Goal: Use online tool/utility: Utilize a website feature to perform a specific function

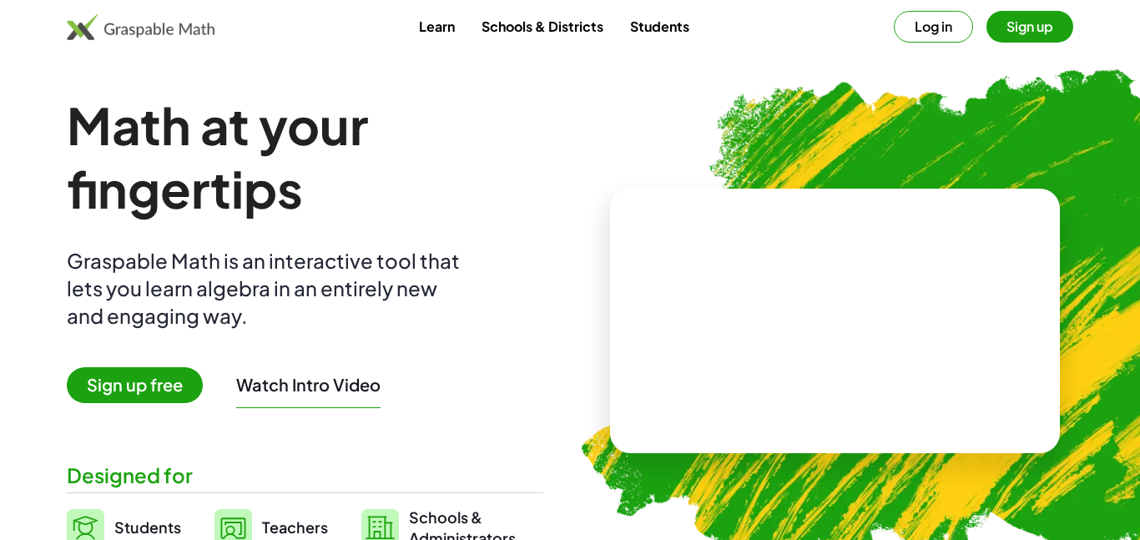
click at [957, 32] on button "Log in" at bounding box center [933, 27] width 79 height 32
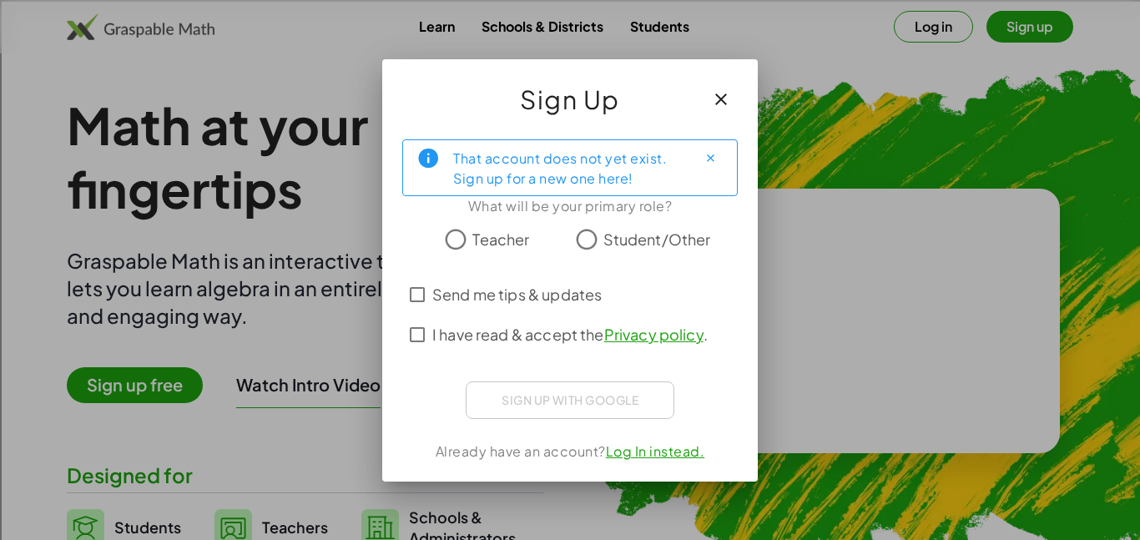
click at [595, 256] on div at bounding box center [570, 265] width 336 height 18
click at [458, 315] on label "I have read & accept the Privacy policy ." at bounding box center [570, 335] width 276 height 40
click at [461, 291] on span "Send me tips & updates" at bounding box center [516, 294] width 169 height 23
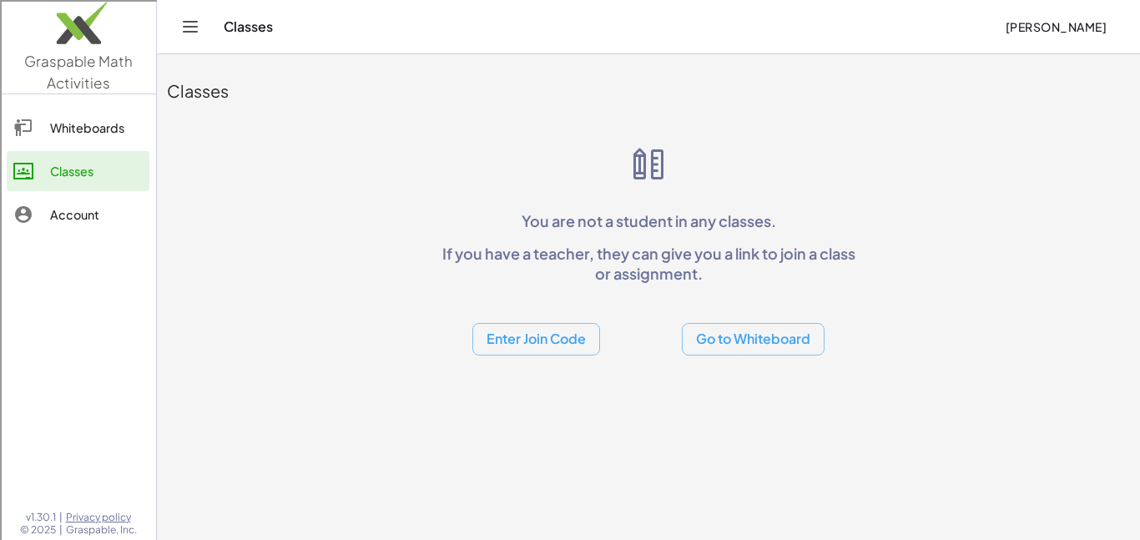
click at [474, 311] on div "Enter Join Code Go to Whiteboard" at bounding box center [648, 325] width 427 height 59
click at [715, 342] on button "Go to Whiteboard" at bounding box center [753, 339] width 143 height 33
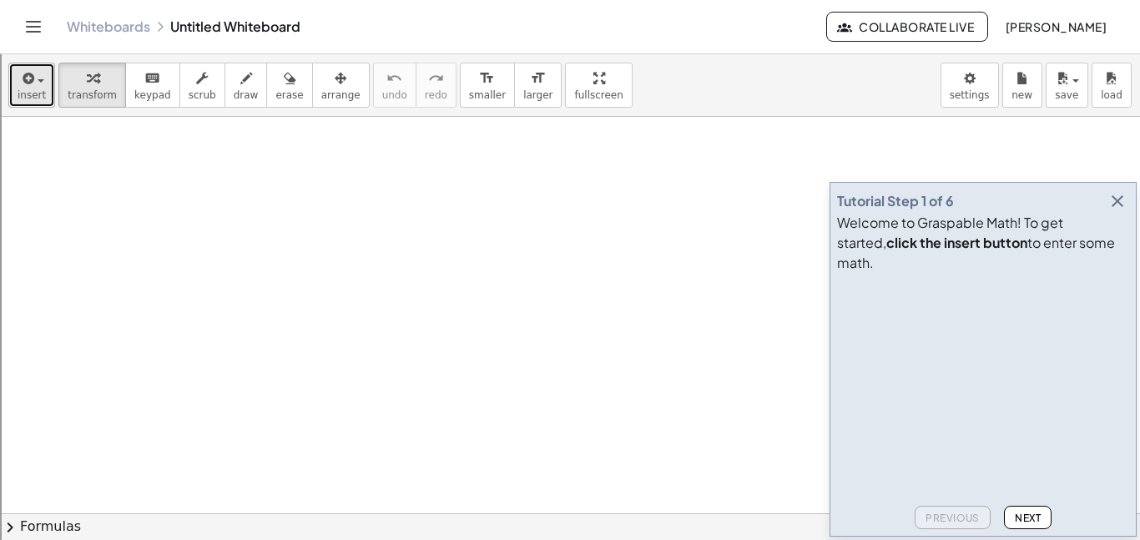
click at [28, 73] on icon "button" at bounding box center [26, 78] width 15 height 20
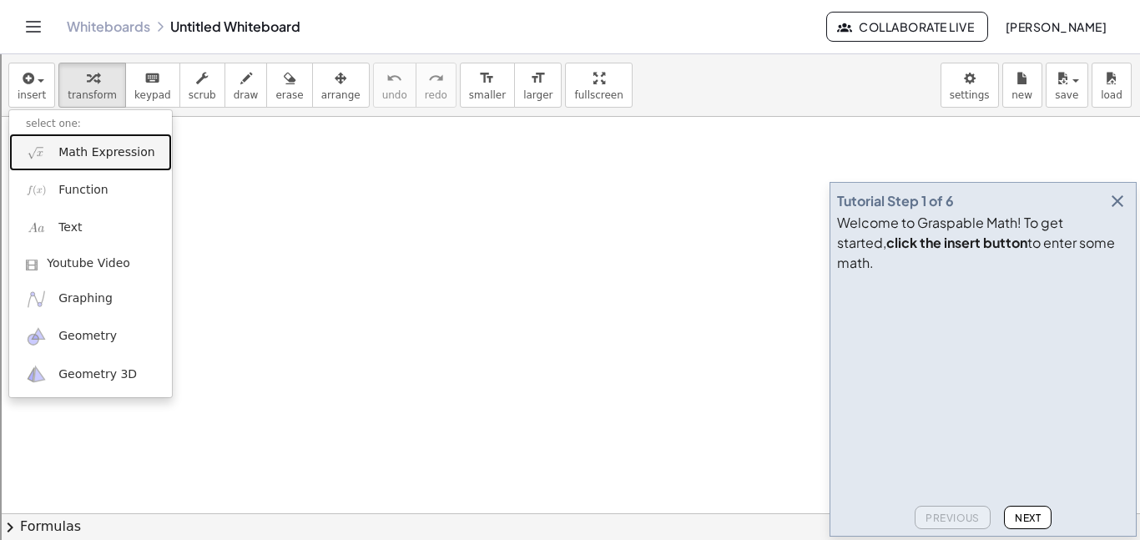
click at [114, 164] on link "Math Expression" at bounding box center [90, 153] width 163 height 38
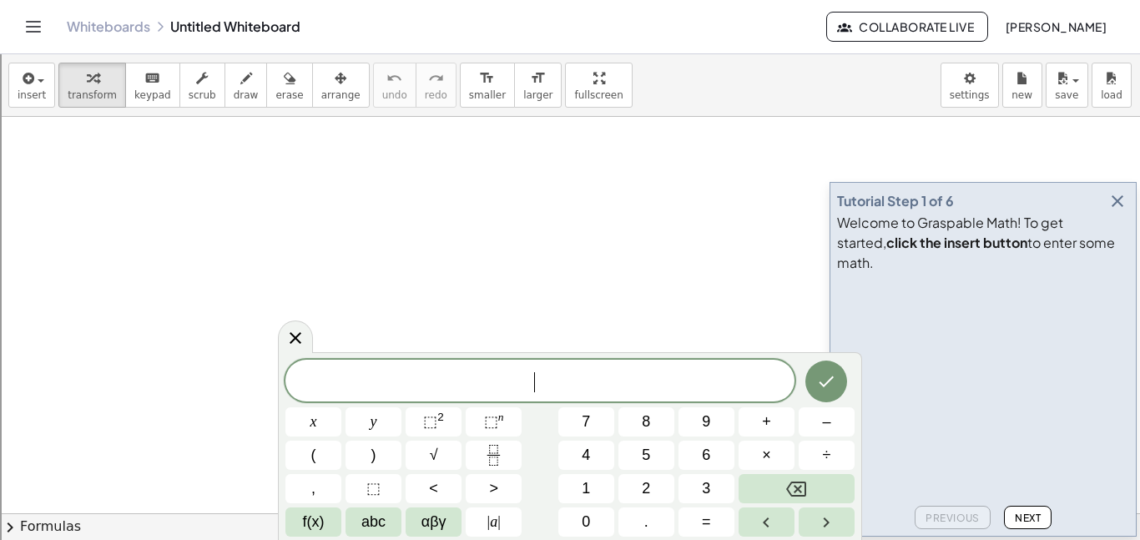
click at [494, 457] on icon "Fraction" at bounding box center [493, 455] width 21 height 21
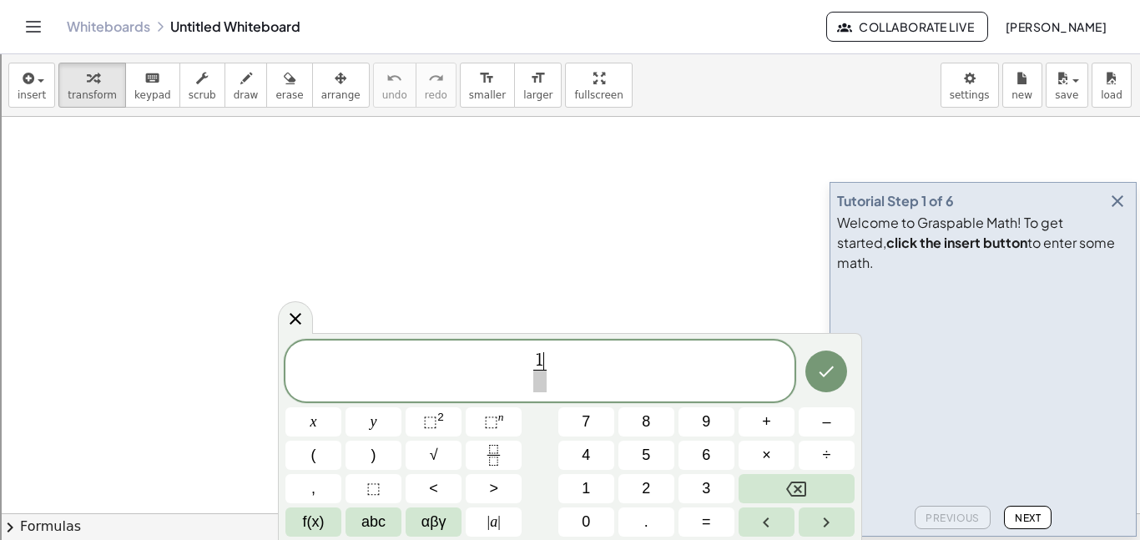
click at [539, 387] on span at bounding box center [539, 381] width 13 height 23
click at [569, 382] on span "1 2 ​ ​" at bounding box center [540, 373] width 509 height 44
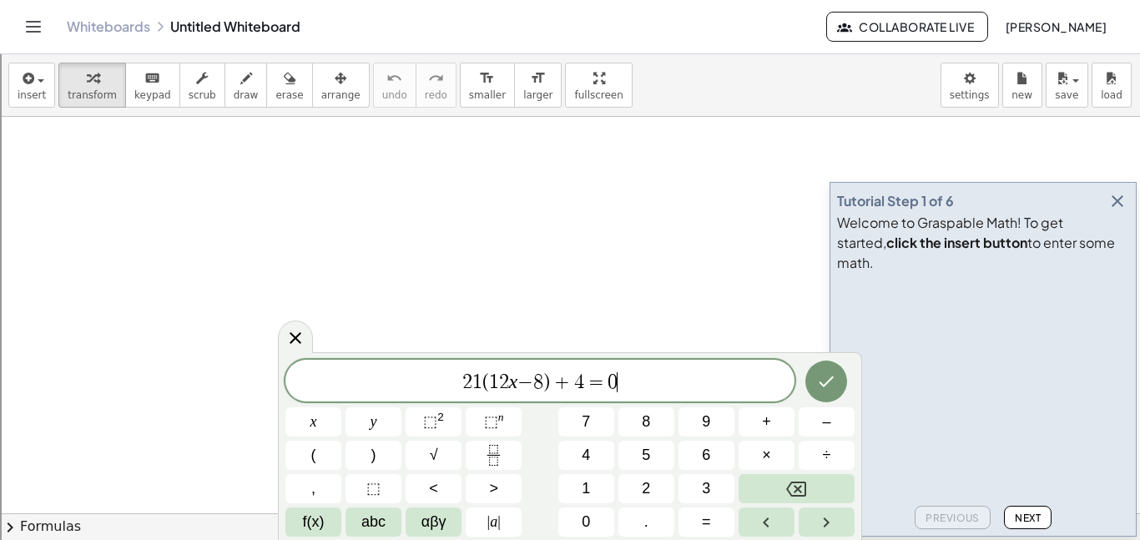
scroll to position [3, 0]
click at [832, 378] on icon "Done" at bounding box center [827, 382] width 15 height 11
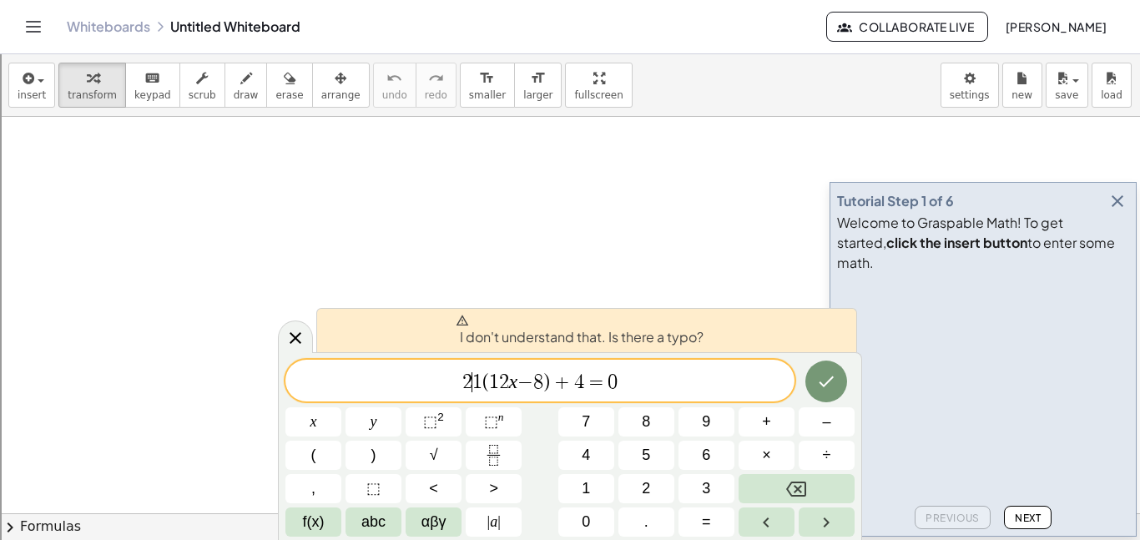
click at [477, 383] on span "1" at bounding box center [478, 382] width 10 height 20
click at [493, 467] on button "Fraction" at bounding box center [494, 455] width 56 height 29
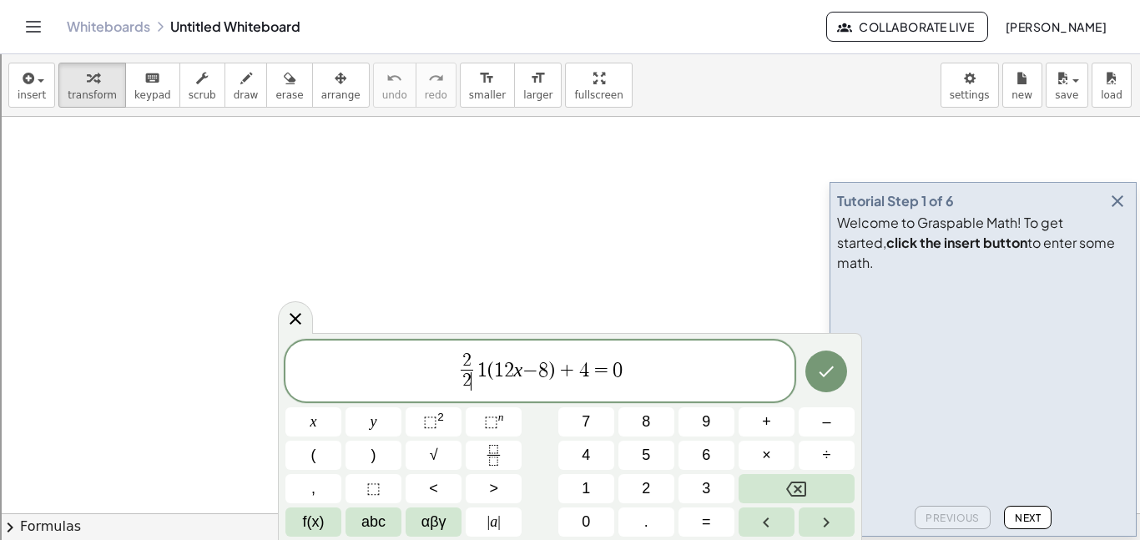
click at [473, 356] on span "2 2 ​ ​" at bounding box center [467, 372] width 20 height 41
click at [473, 364] on span "2 2 ​ ​" at bounding box center [467, 372] width 20 height 41
click at [471, 356] on span "2 ​" at bounding box center [467, 361] width 13 height 18
click at [483, 365] on span "1" at bounding box center [483, 370] width 10 height 20
click at [836, 377] on icon "Done" at bounding box center [826, 371] width 20 height 20
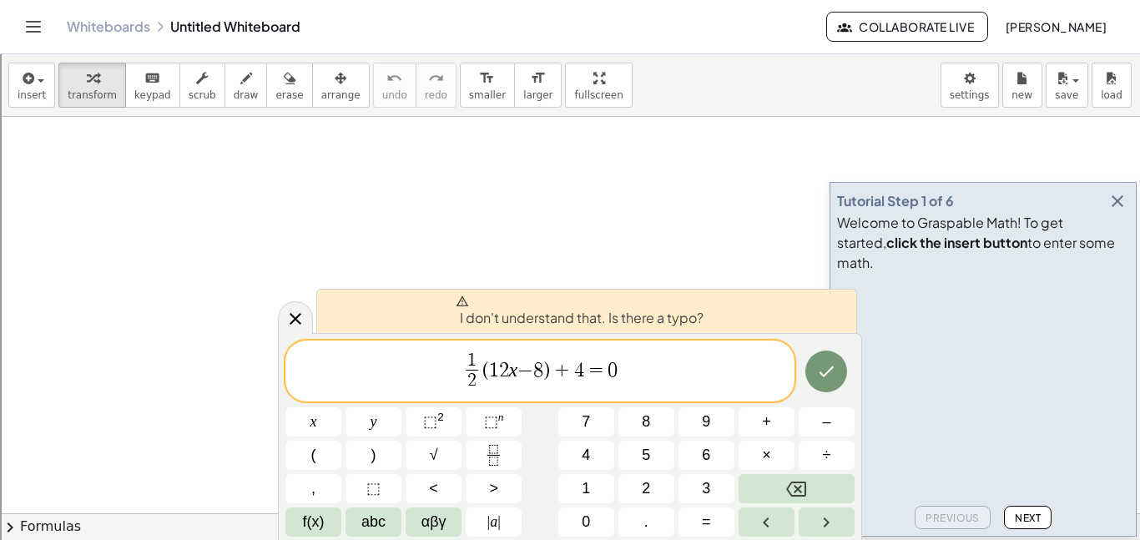
click at [458, 365] on span "1 2 ​ ​ ​ ( 1 2 x − 8 ) + 4 = 0" at bounding box center [540, 373] width 509 height 44
click at [466, 364] on span "​ 1" at bounding box center [472, 361] width 13 height 18
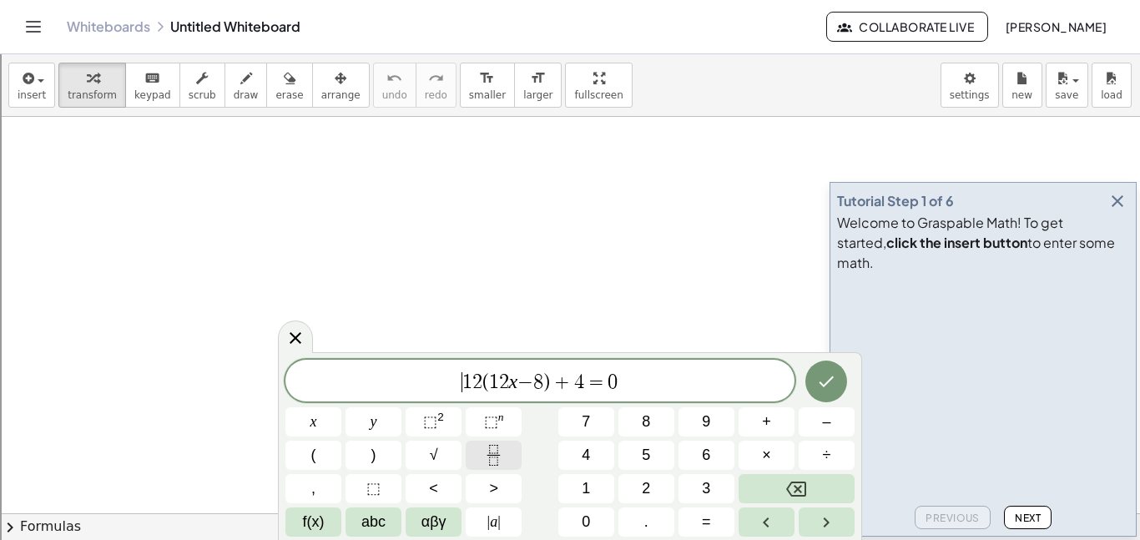
click at [491, 462] on icon "Fraction" at bounding box center [493, 455] width 21 height 21
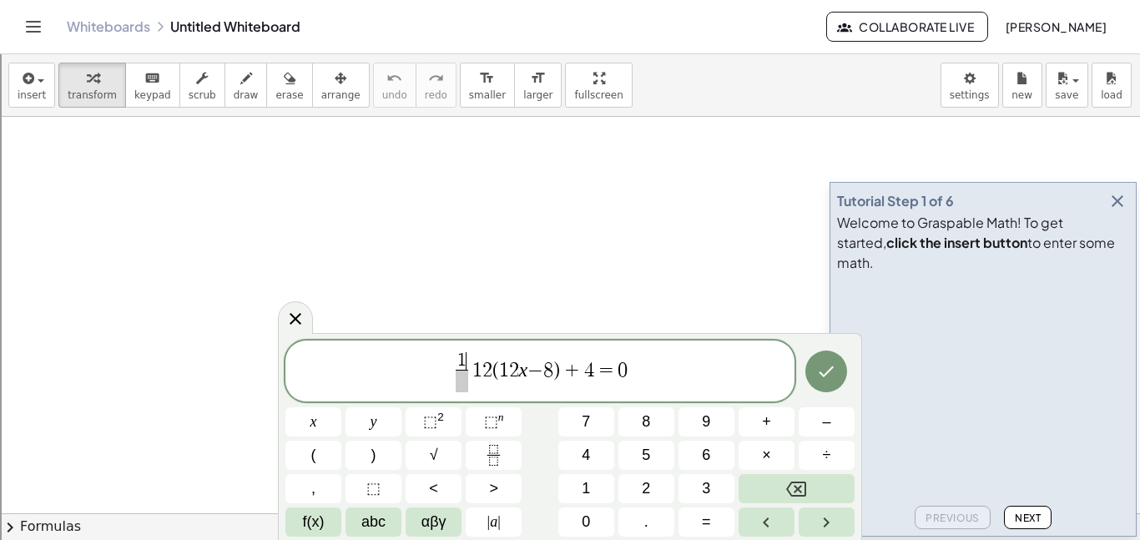
click at [463, 382] on span at bounding box center [462, 381] width 13 height 23
click at [489, 373] on span "2" at bounding box center [488, 370] width 10 height 20
click at [642, 370] on span "1 2 ​ ​ ​ ( 1 2 x − 8 ) + 4 = 0" at bounding box center [540, 373] width 509 height 44
click at [826, 373] on icon "Done" at bounding box center [827, 371] width 15 height 11
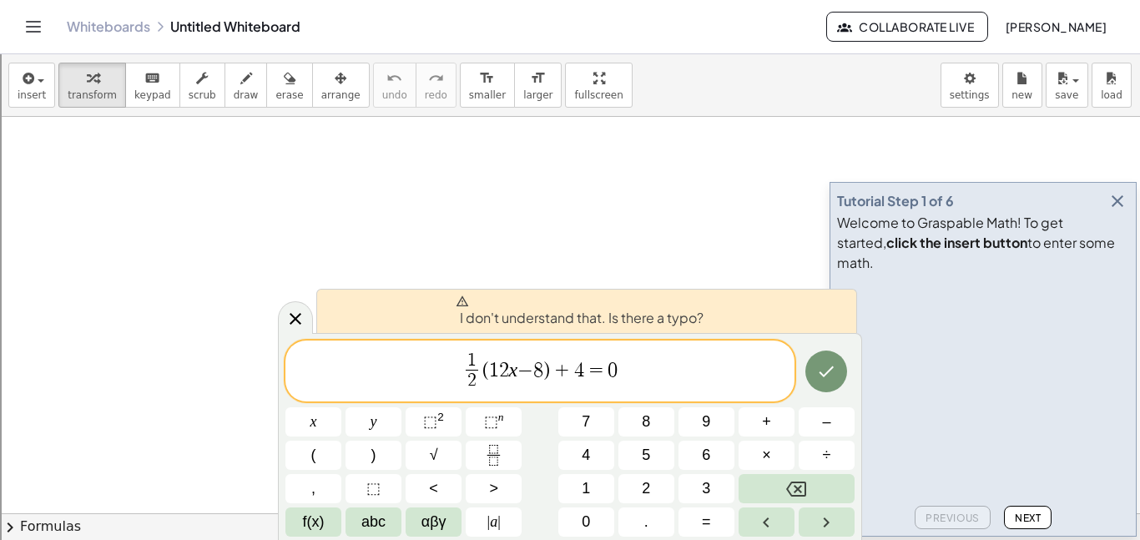
click at [1028, 523] on span "Next" at bounding box center [1028, 518] width 26 height 13
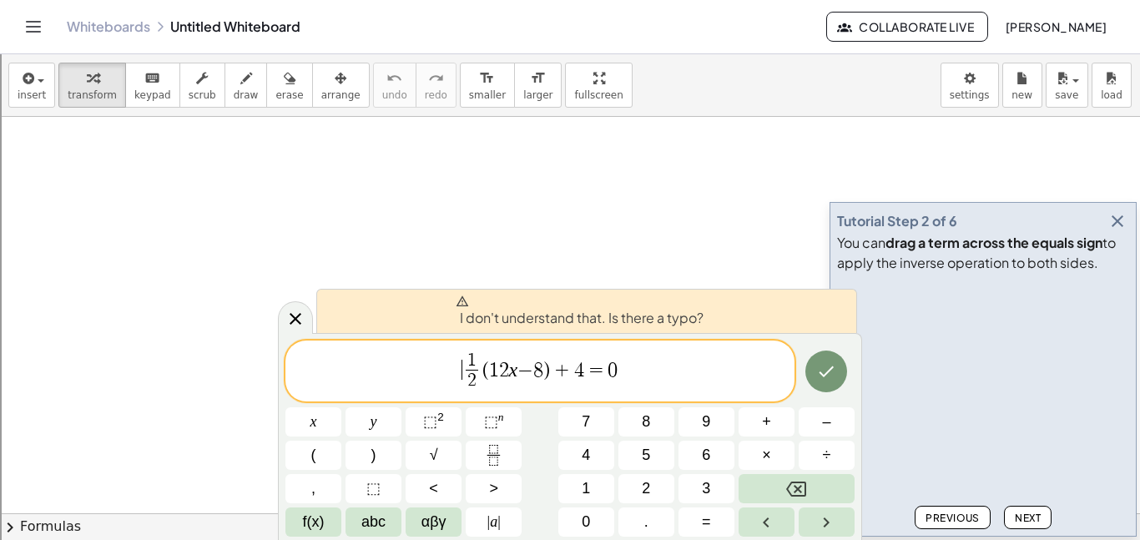
click at [451, 381] on span "​ 1 2 ​ ​ ( 1 2 x − 8 ) + 4 = 0" at bounding box center [540, 373] width 509 height 44
click at [823, 387] on button "Done" at bounding box center [827, 372] width 42 height 42
click at [550, 371] on span "+" at bounding box center [562, 370] width 24 height 20
click at [827, 362] on icon "Done" at bounding box center [826, 371] width 20 height 20
click at [634, 382] on span "1 2 ​ ​ ( 1 2 x − 8 ) + ​ 4 = 0" at bounding box center [540, 373] width 509 height 44
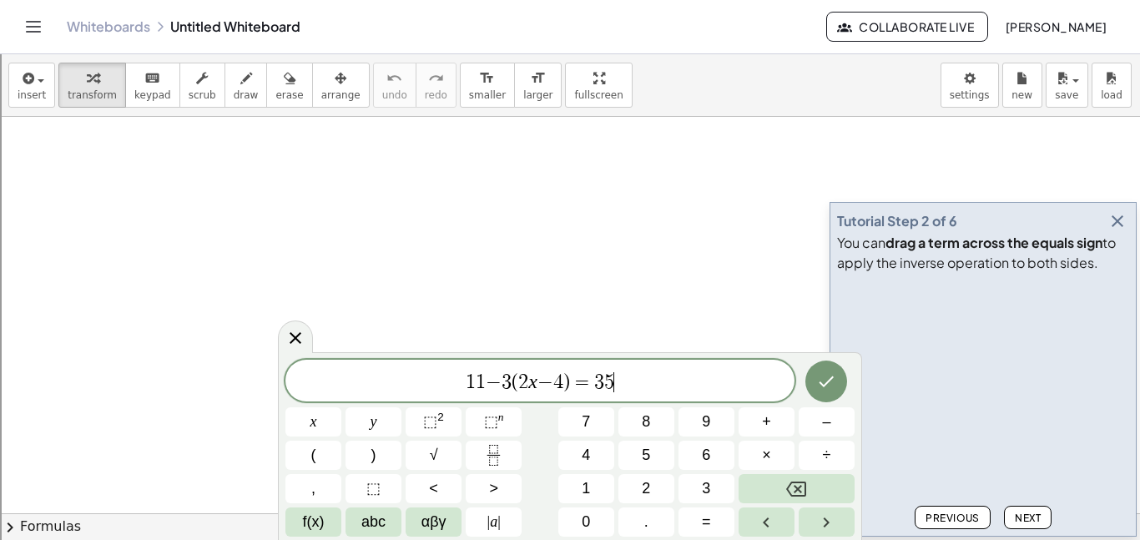
scroll to position [3, 0]
click at [822, 380] on icon "Done" at bounding box center [826, 382] width 20 height 20
click at [825, 391] on icon "Done" at bounding box center [826, 382] width 20 height 20
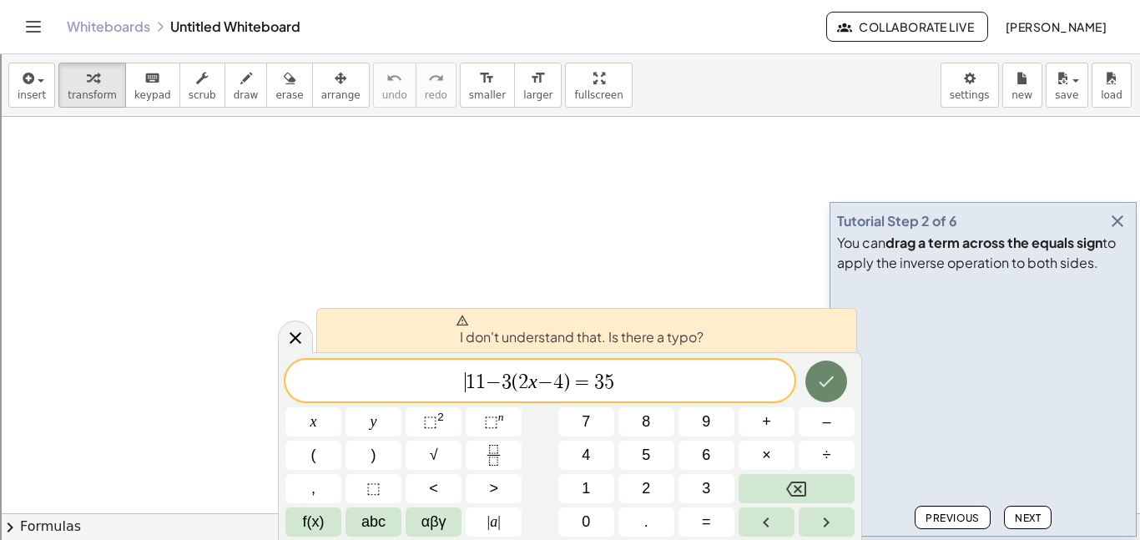
click at [836, 386] on icon "Done" at bounding box center [826, 382] width 20 height 20
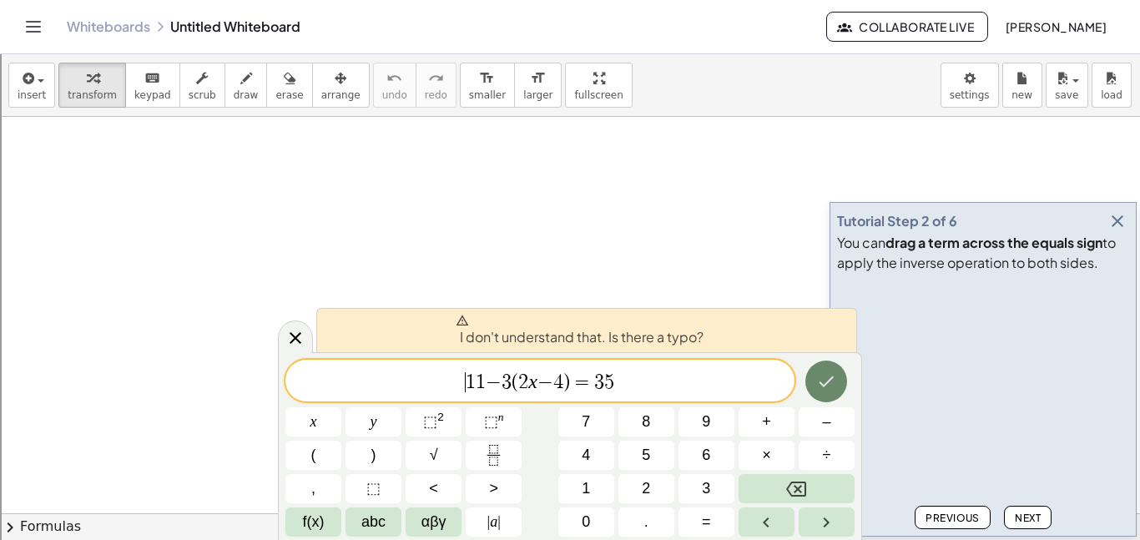
click at [836, 386] on icon "Done" at bounding box center [826, 382] width 20 height 20
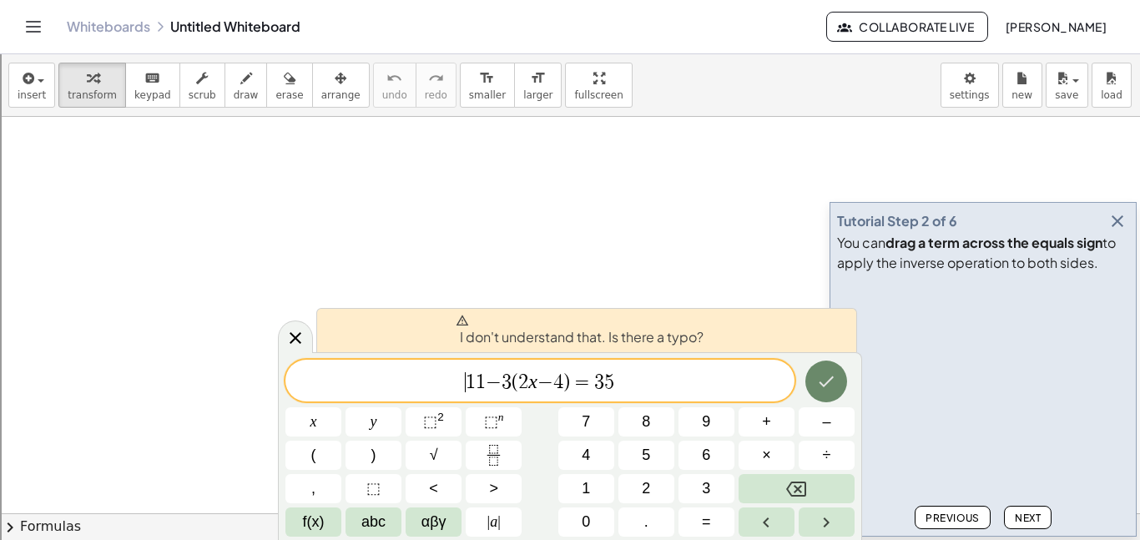
click at [836, 386] on icon "Done" at bounding box center [826, 382] width 20 height 20
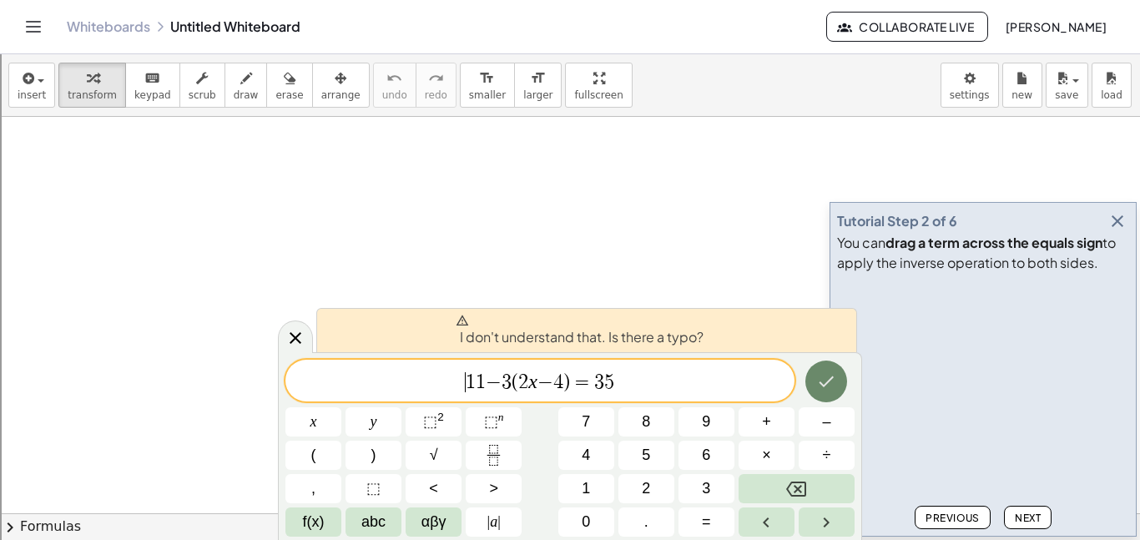
click at [836, 386] on icon "Done" at bounding box center [826, 382] width 20 height 20
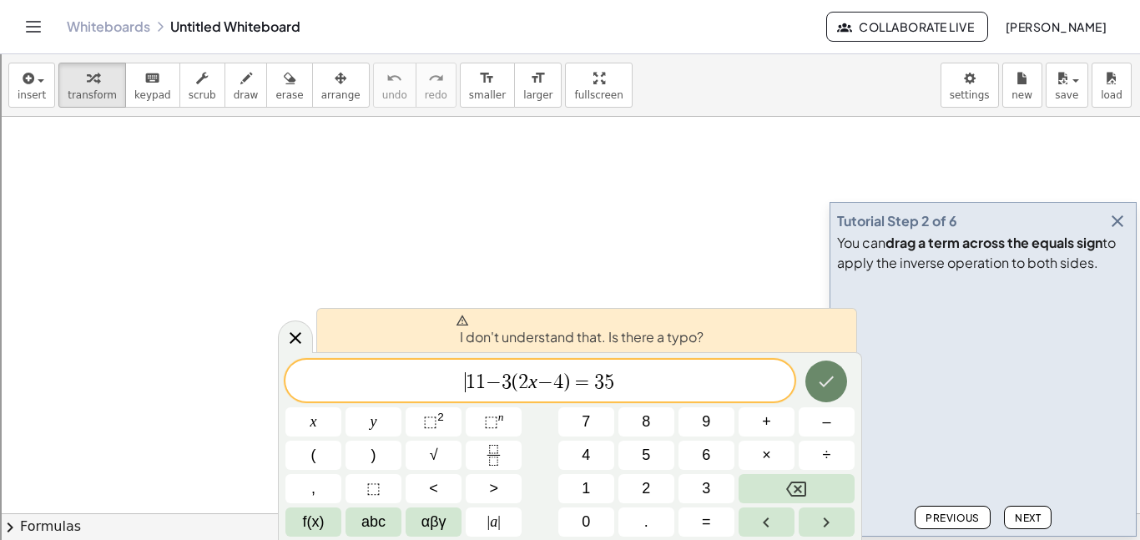
click at [836, 386] on icon "Done" at bounding box center [826, 382] width 20 height 20
click at [838, 385] on button "Done" at bounding box center [827, 382] width 42 height 42
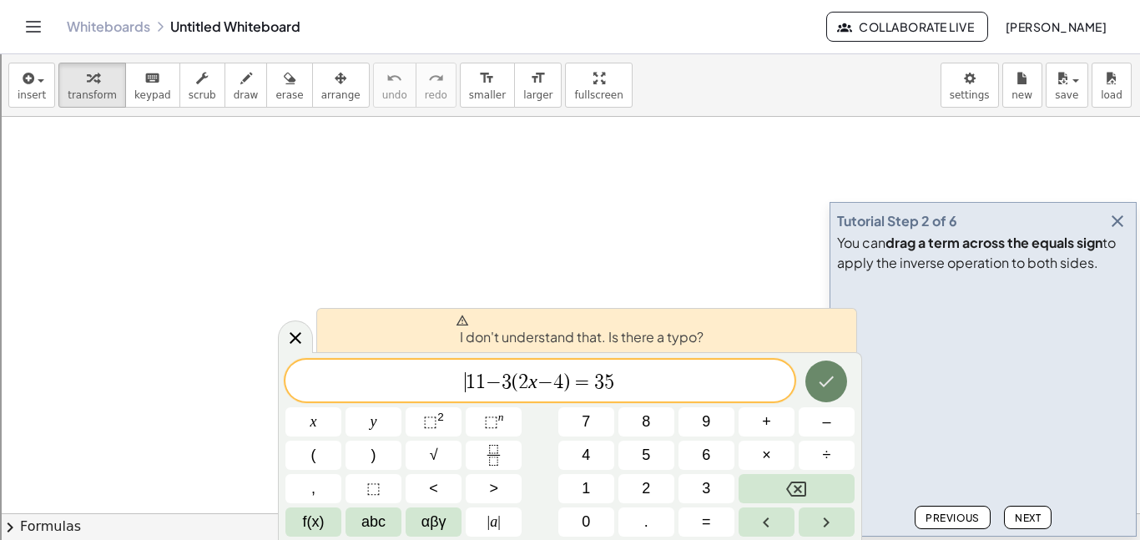
click at [838, 385] on button "Done" at bounding box center [827, 382] width 42 height 42
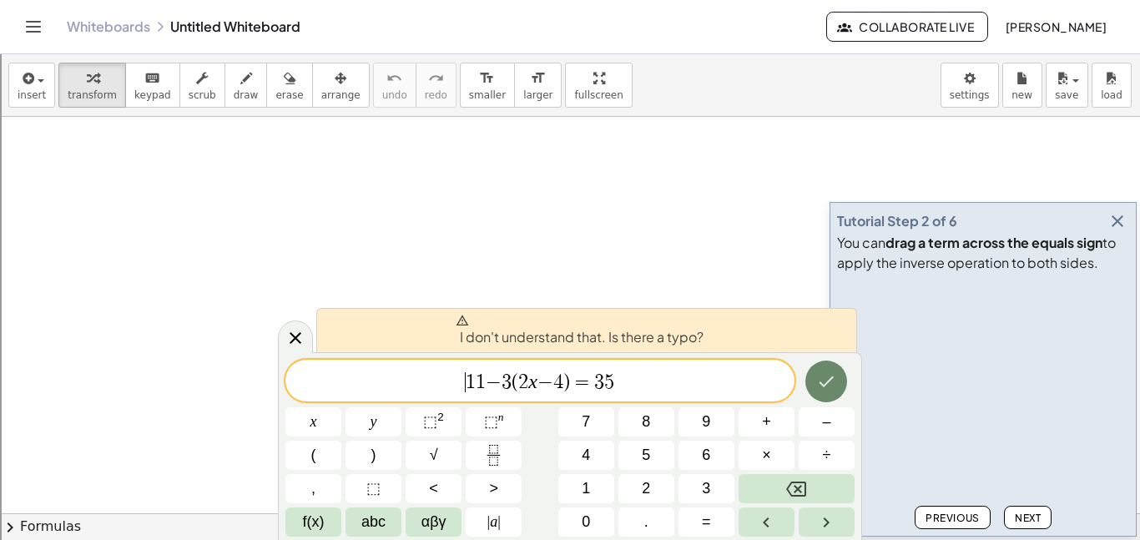
click at [838, 385] on button "Done" at bounding box center [827, 382] width 42 height 42
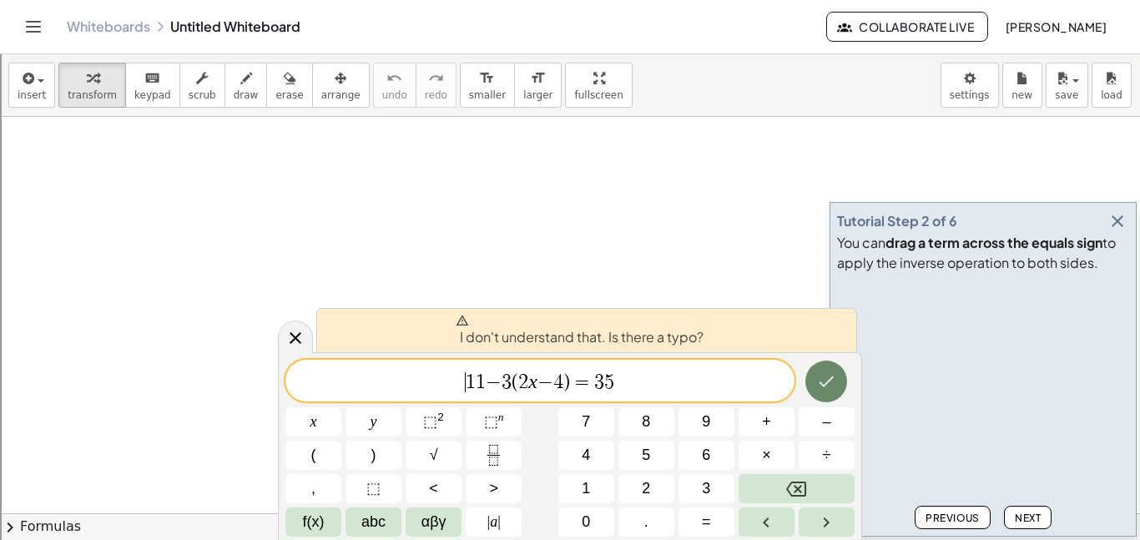
click at [838, 385] on button "Done" at bounding box center [827, 382] width 42 height 42
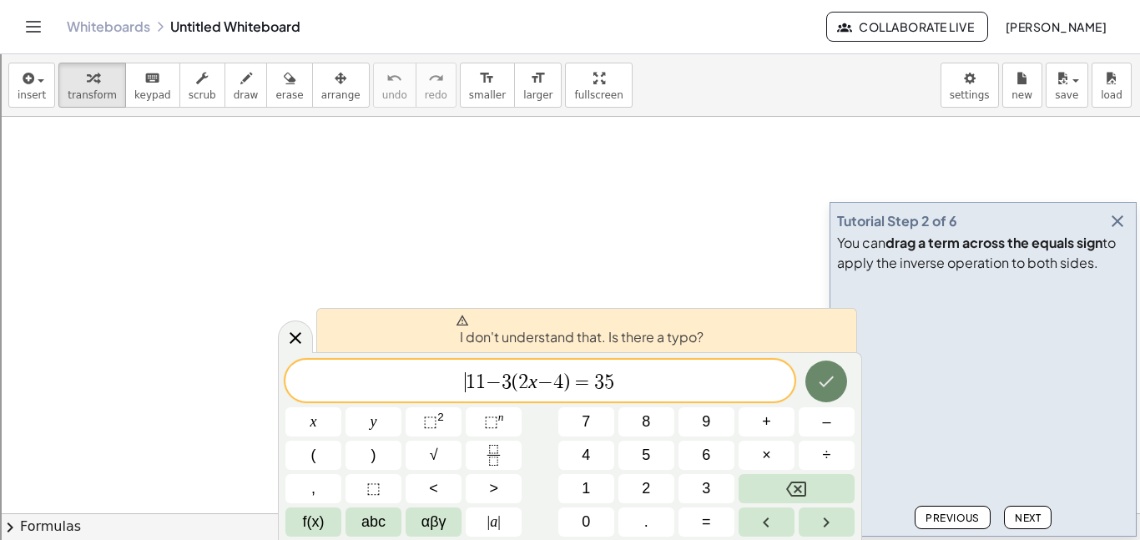
click at [838, 385] on button "Done" at bounding box center [827, 382] width 42 height 42
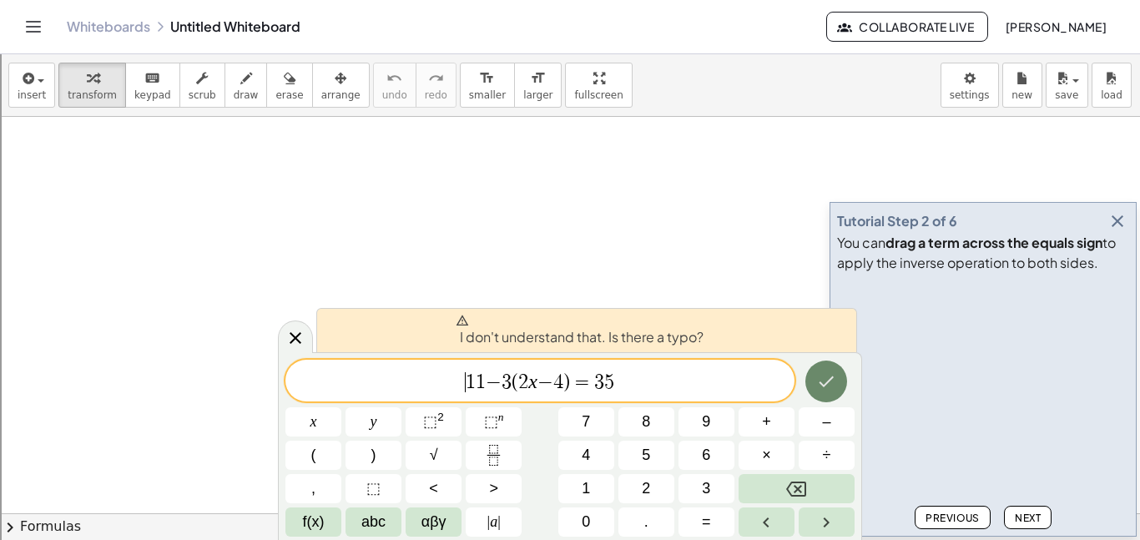
click at [838, 385] on button "Done" at bounding box center [827, 382] width 42 height 42
click at [838, 384] on button "Done" at bounding box center [827, 382] width 42 height 42
click at [39, 79] on span "button" at bounding box center [41, 80] width 7 height 3
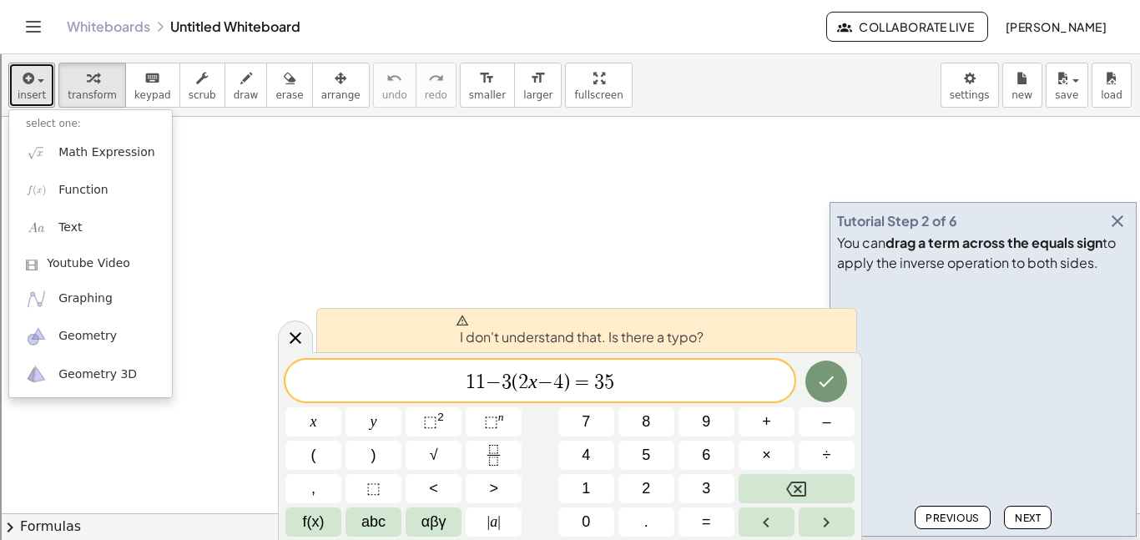
click at [235, 276] on div at bounding box center [570, 513] width 1140 height 793
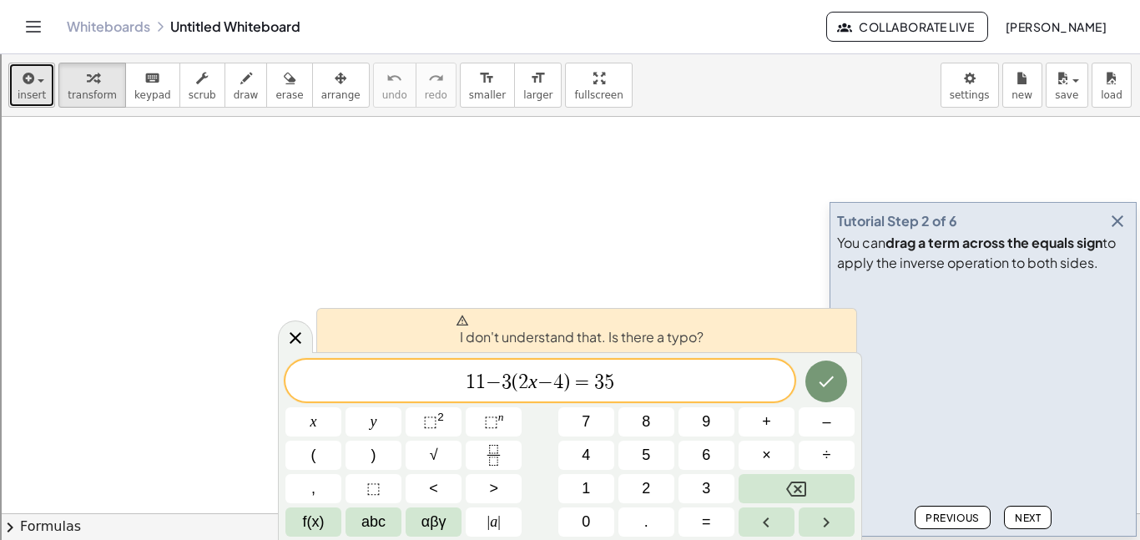
click at [34, 96] on span "insert" at bounding box center [32, 95] width 28 height 12
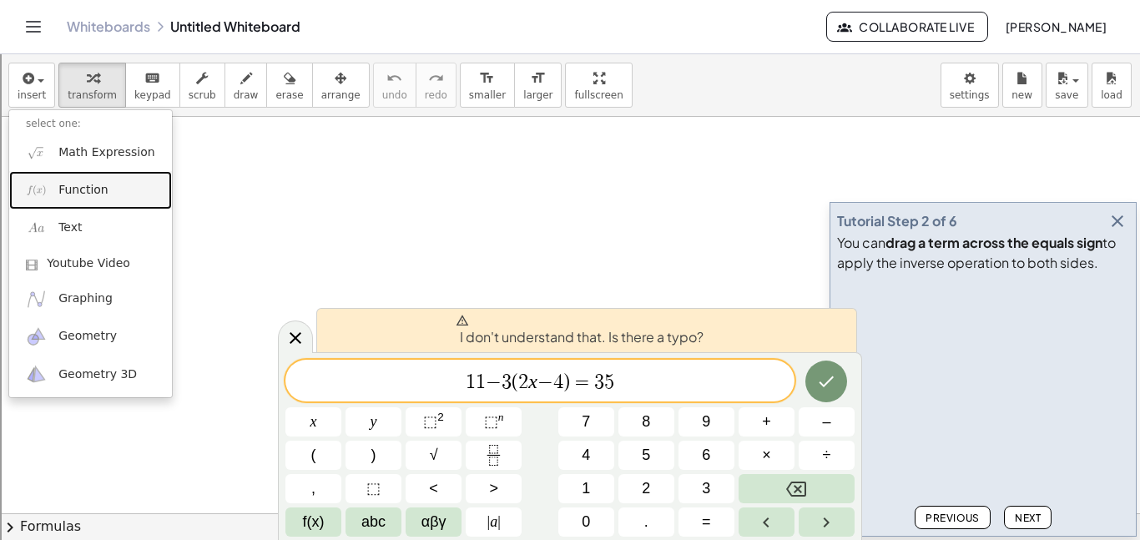
click at [86, 179] on link "Function" at bounding box center [90, 190] width 163 height 38
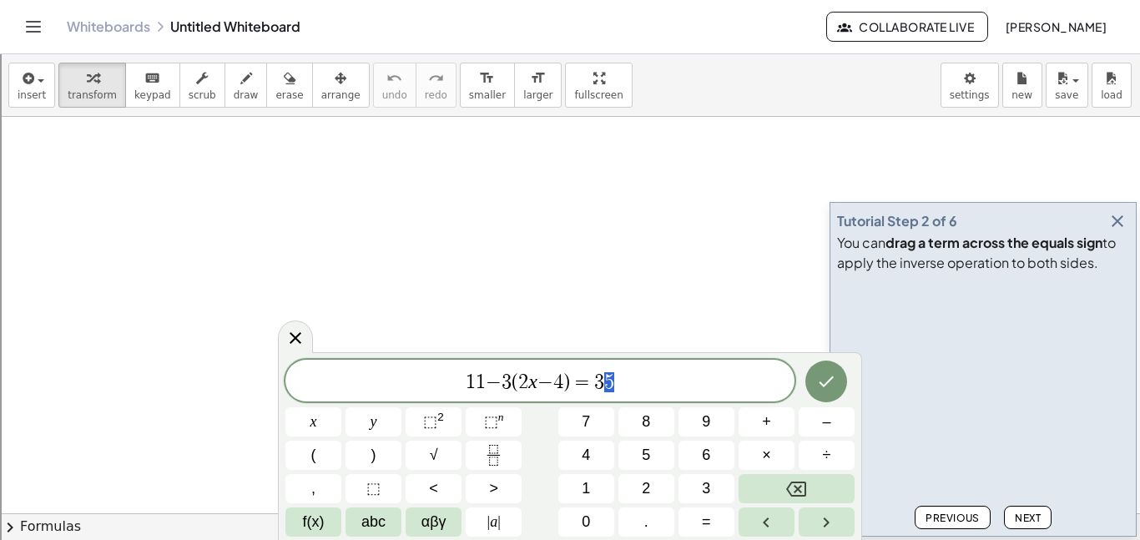
scroll to position [5, 0]
click at [341, 407] on div at bounding box center [314, 421] width 56 height 29
click at [834, 384] on icon "Done" at bounding box center [826, 382] width 20 height 20
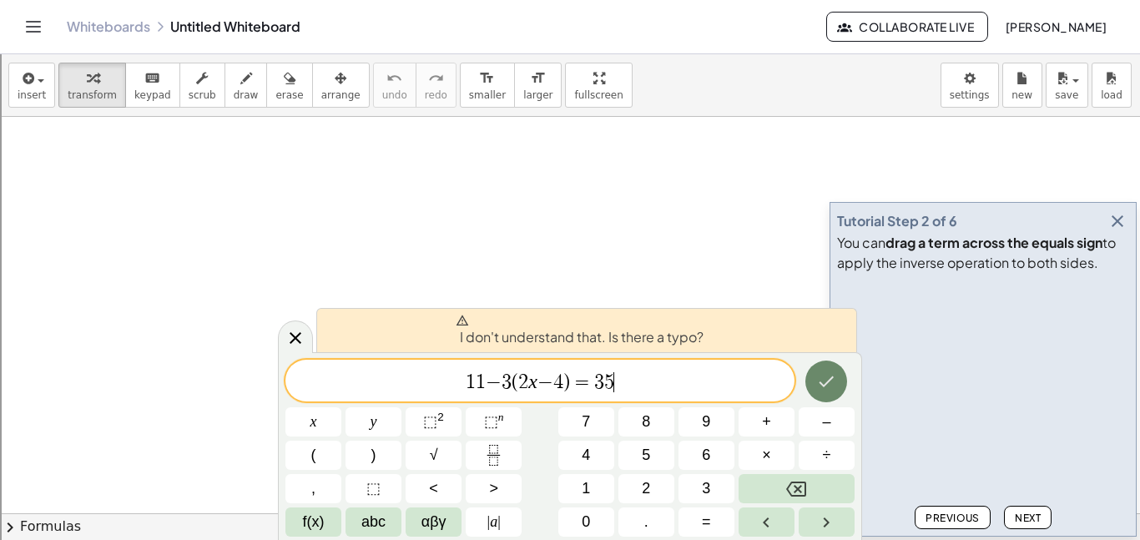
scroll to position [6, 0]
